Goal: Find contact information: Find contact information

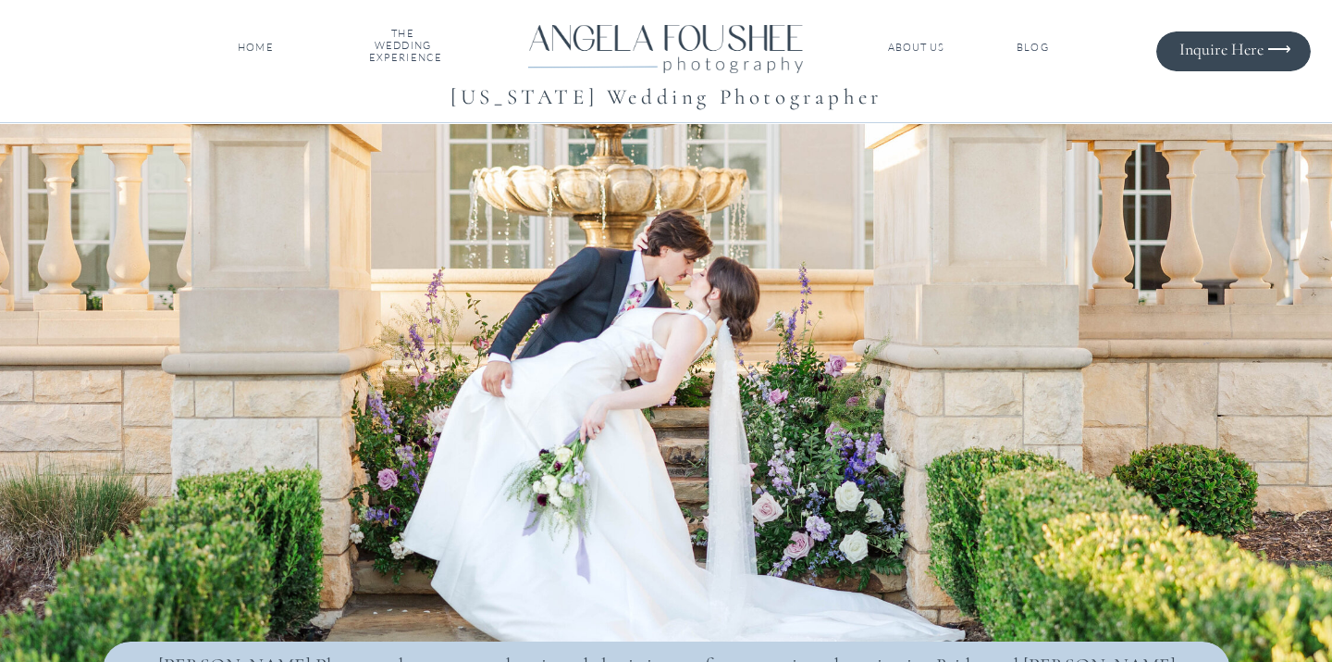
click at [693, 81] on h1 "[US_STATE] Wedding Photographer" at bounding box center [667, 96] width 902 height 34
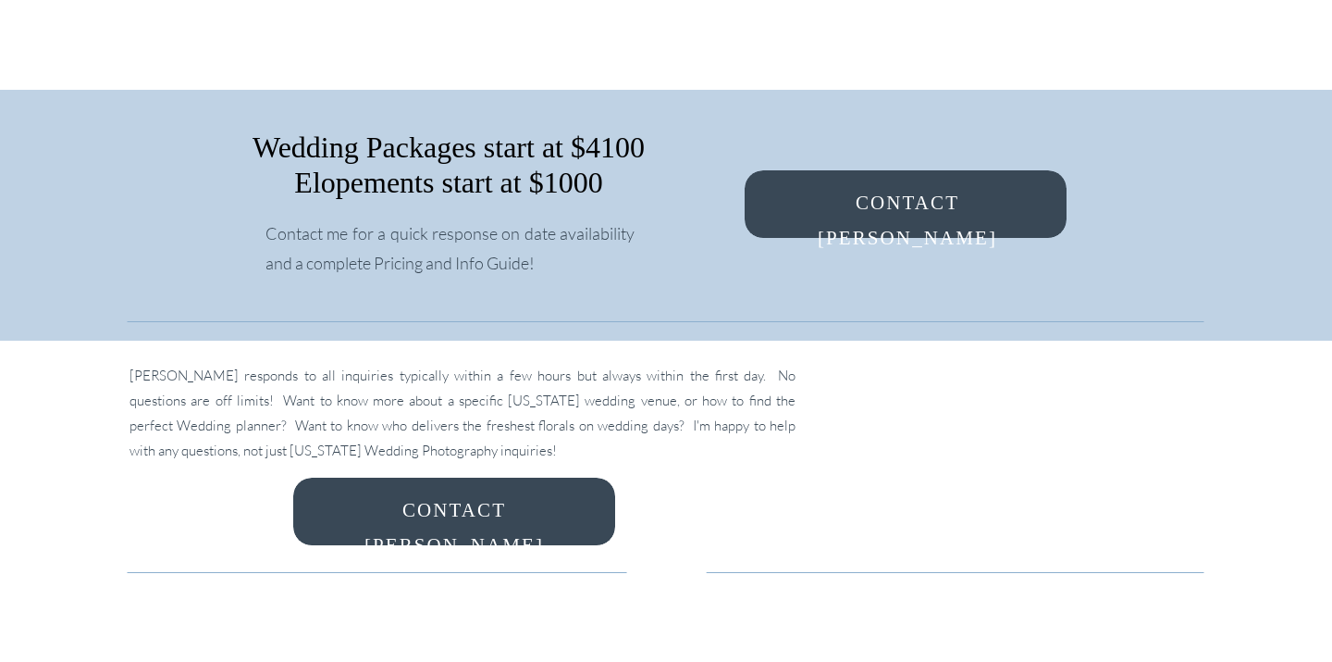
scroll to position [12901, 0]
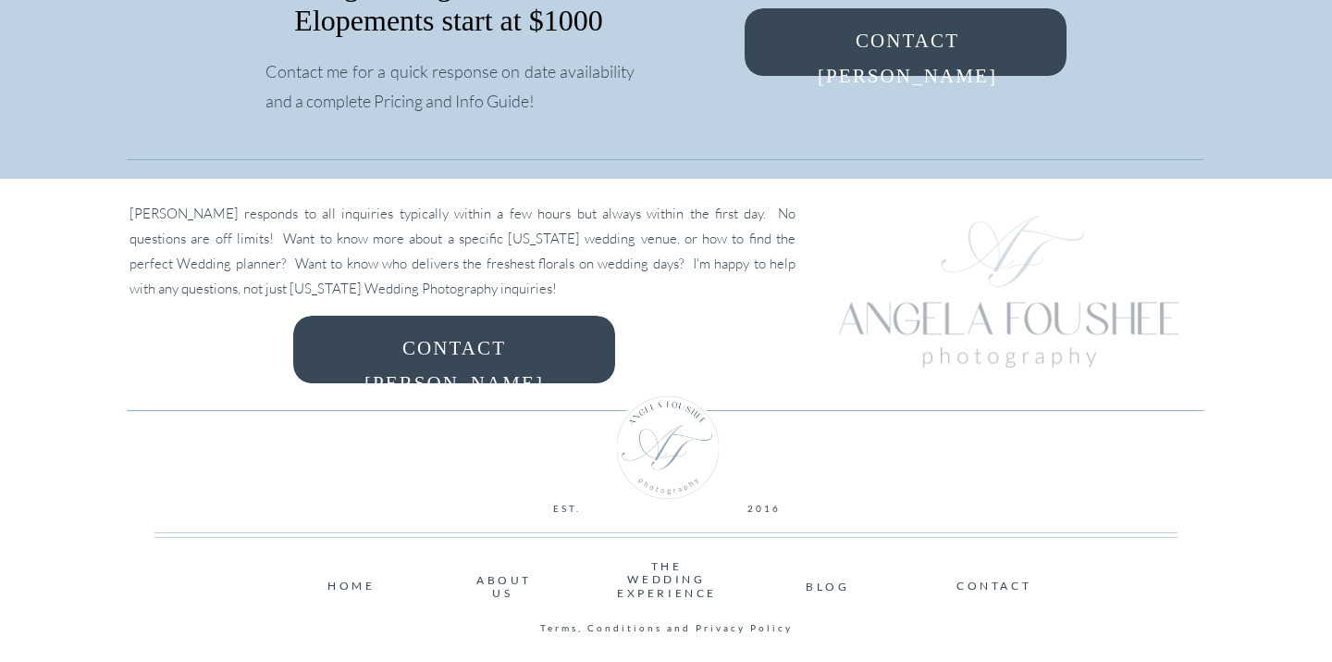
click at [969, 580] on nav "CONTACT" at bounding box center [993, 584] width 72 height 11
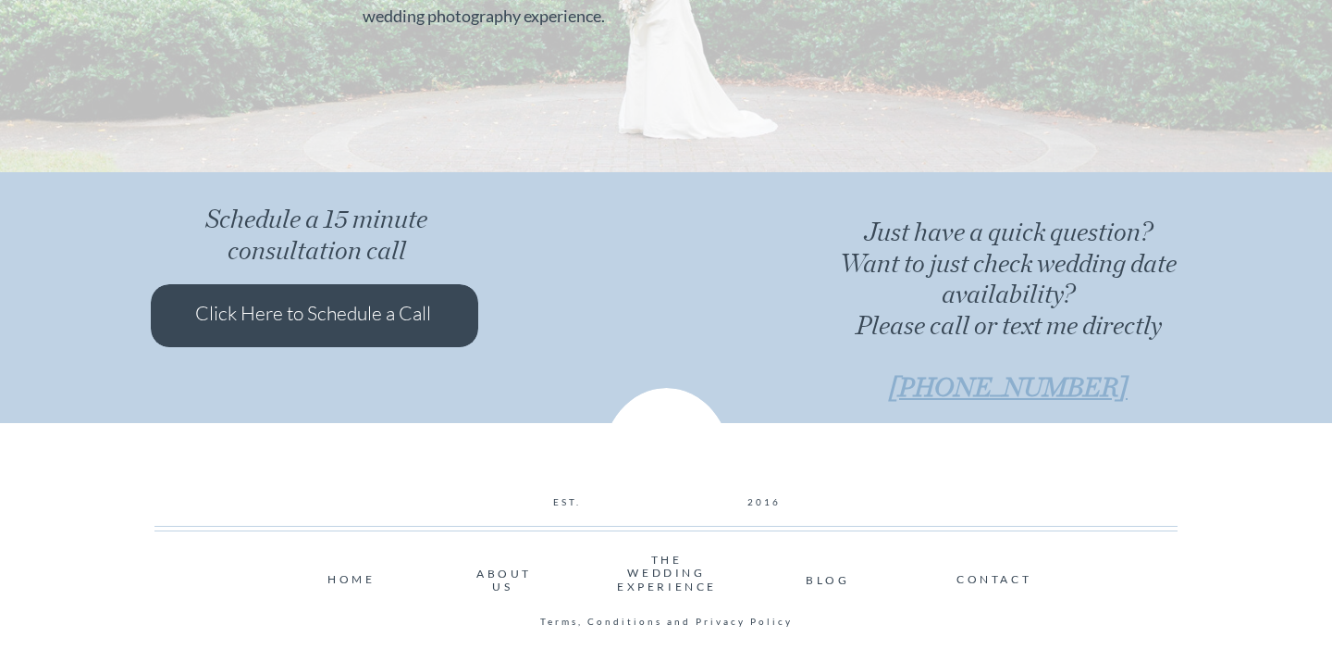
scroll to position [1771, 0]
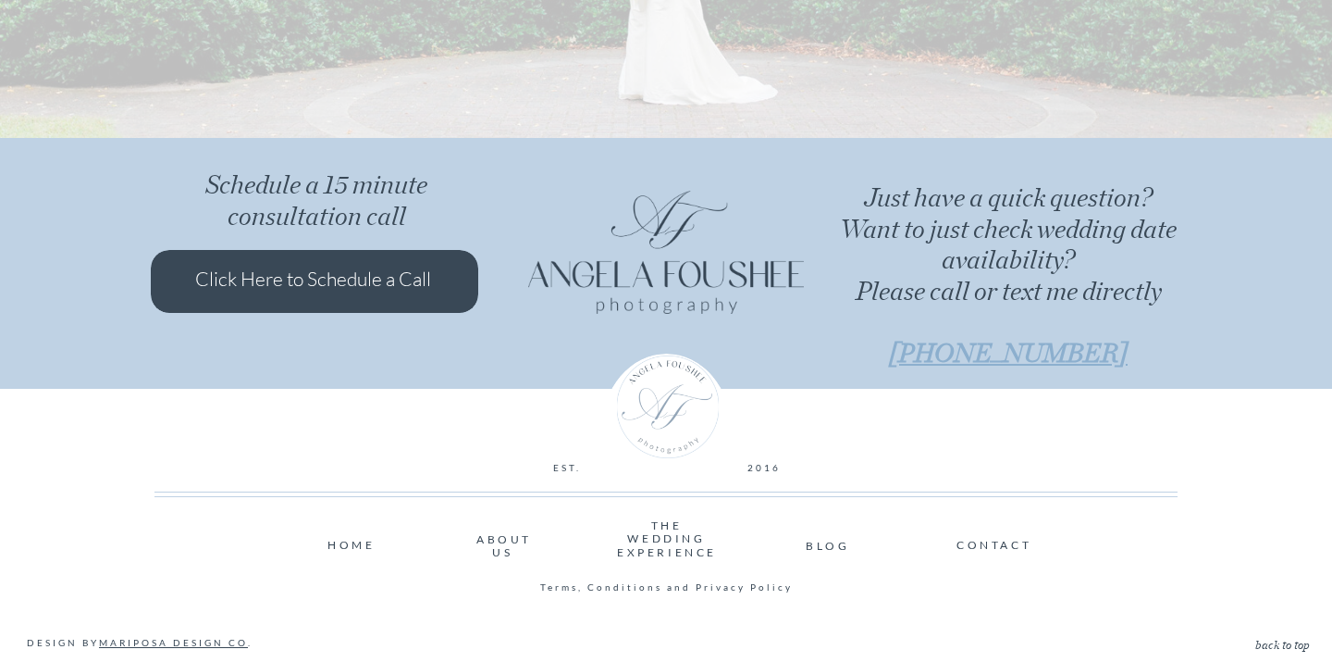
click at [988, 550] on nav "CONTACT" at bounding box center [993, 543] width 72 height 11
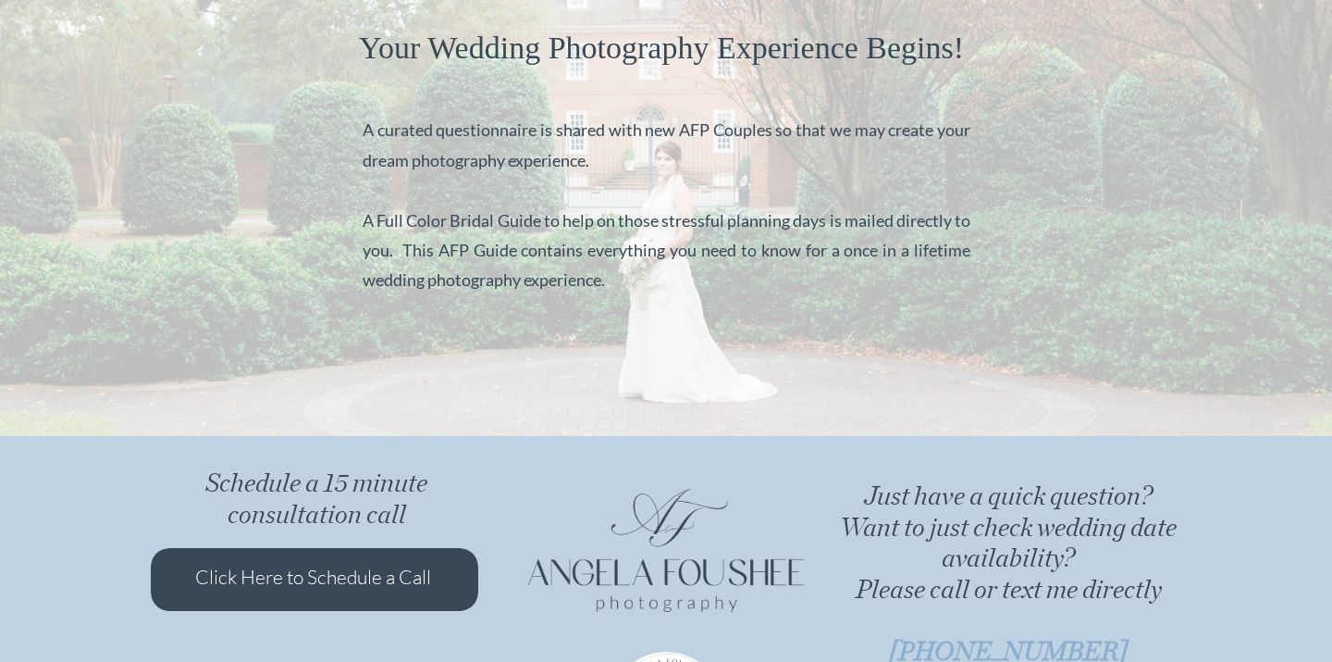
scroll to position [1771, 0]
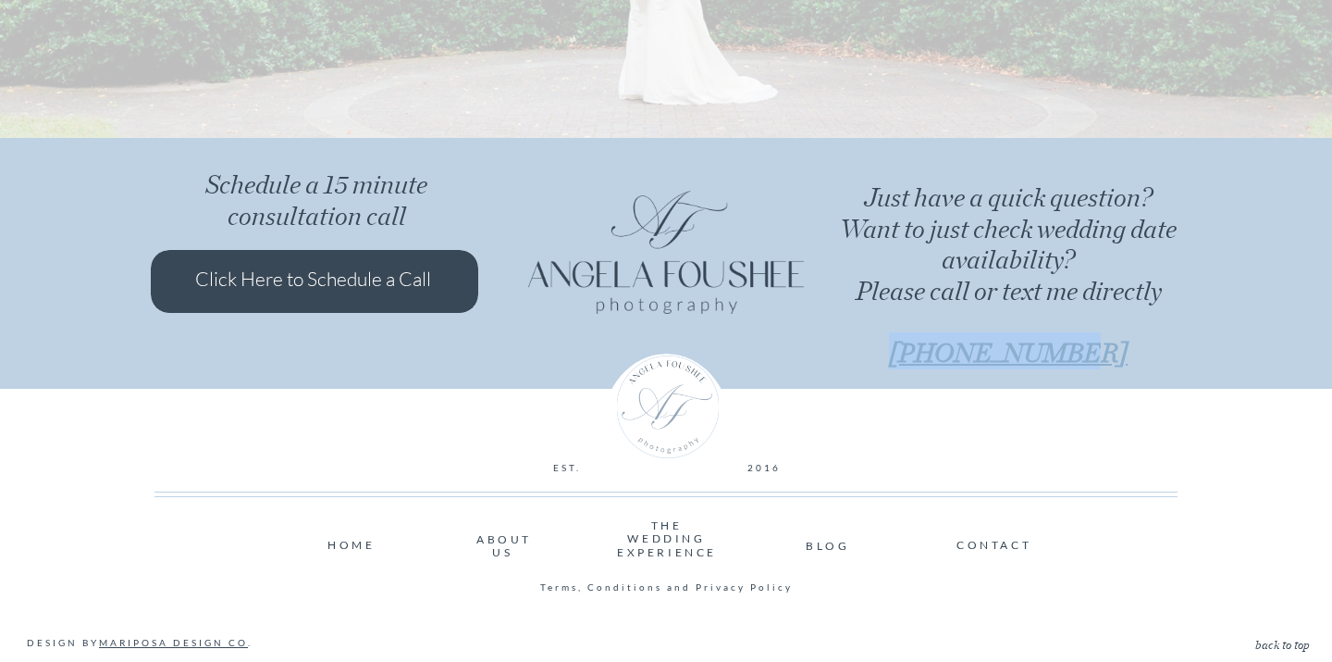
drag, startPoint x: 1132, startPoint y: 365, endPoint x: 928, endPoint y: 357, distance: 203.7
click at [928, 357] on h2 "Just have a quick question? Want to just check wedding date availability? Pleas…" at bounding box center [1008, 278] width 339 height 197
copy b "757-448-7622"
click at [347, 549] on nav "HOME" at bounding box center [348, 543] width 41 height 11
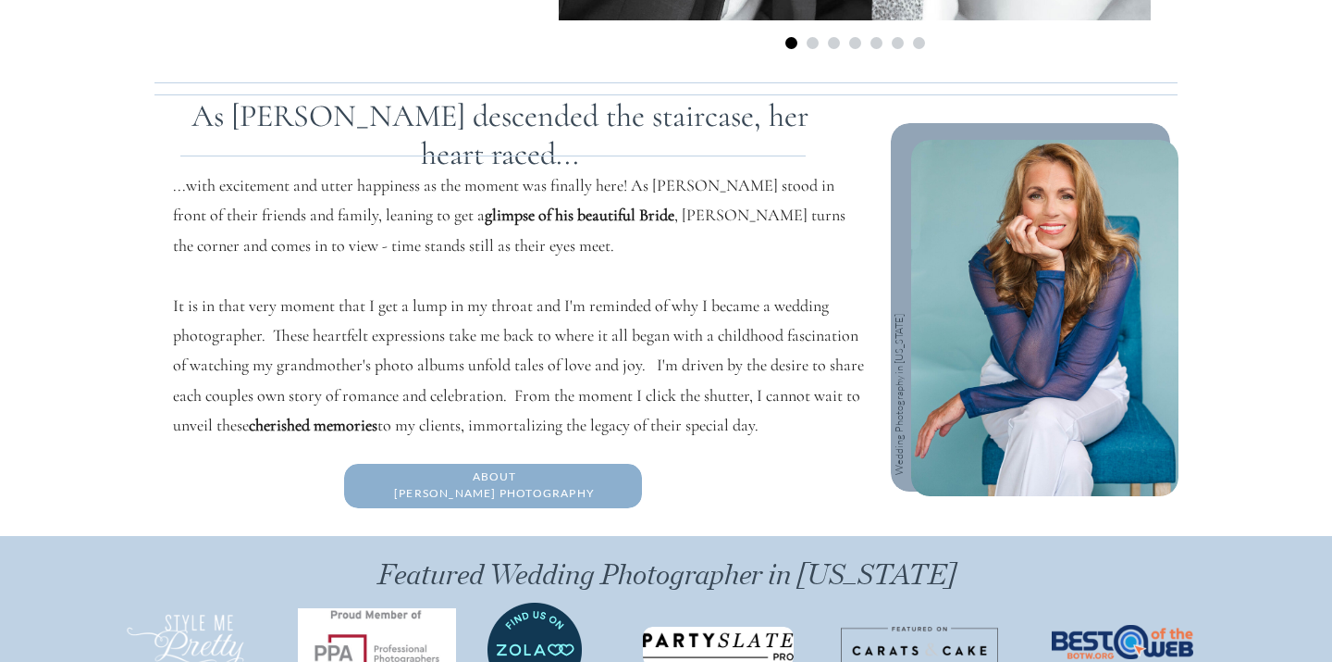
scroll to position [1723, 0]
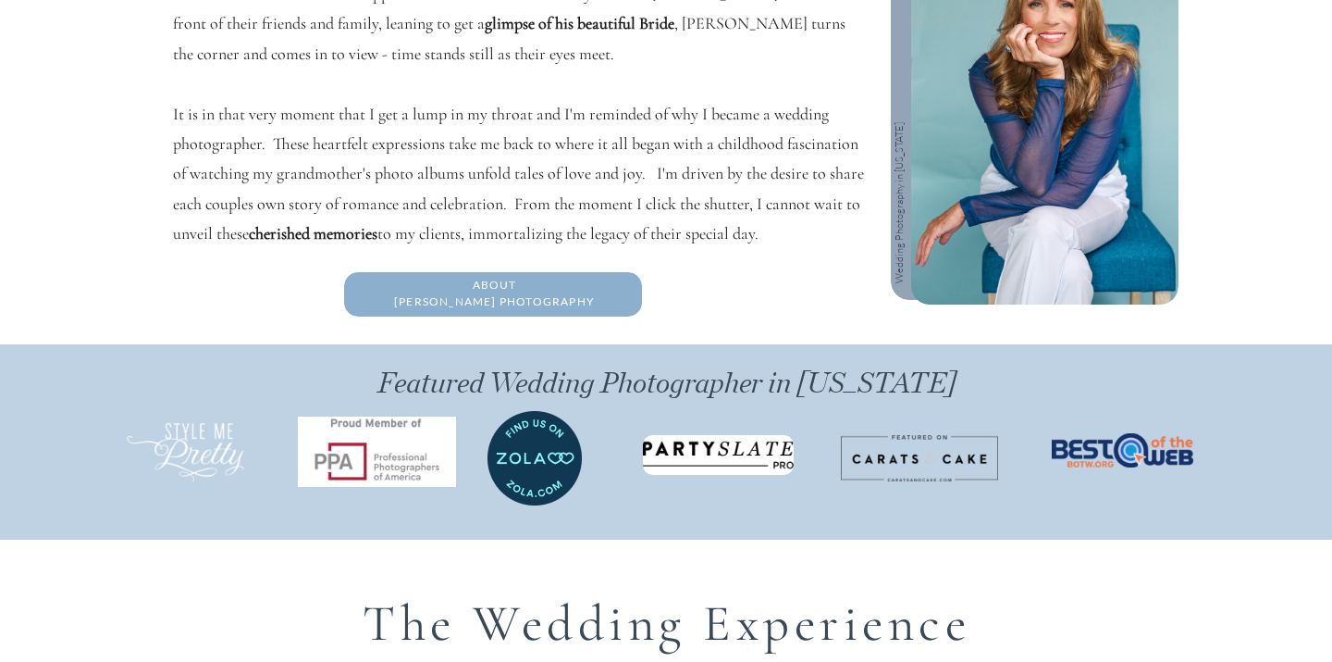
click at [478, 313] on div at bounding box center [493, 294] width 298 height 44
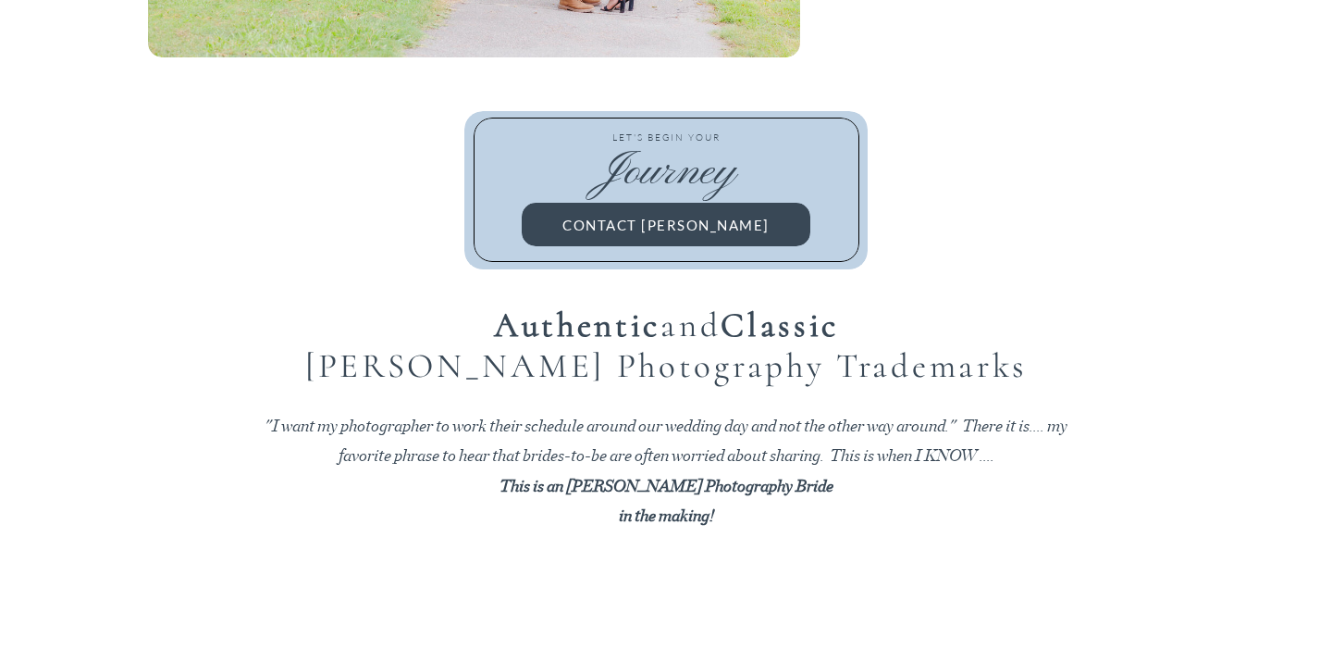
scroll to position [4165, 0]
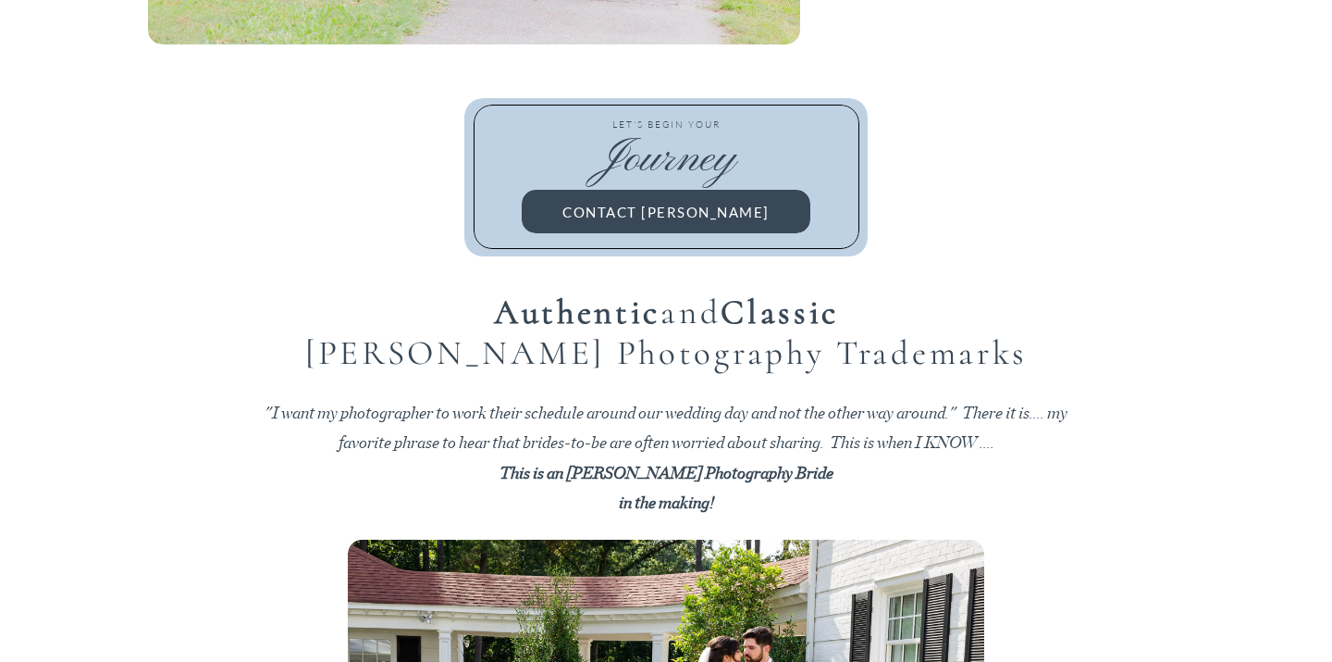
click at [557, 221] on div at bounding box center [666, 211] width 289 height 43
